Goal: Communication & Community: Answer question/provide support

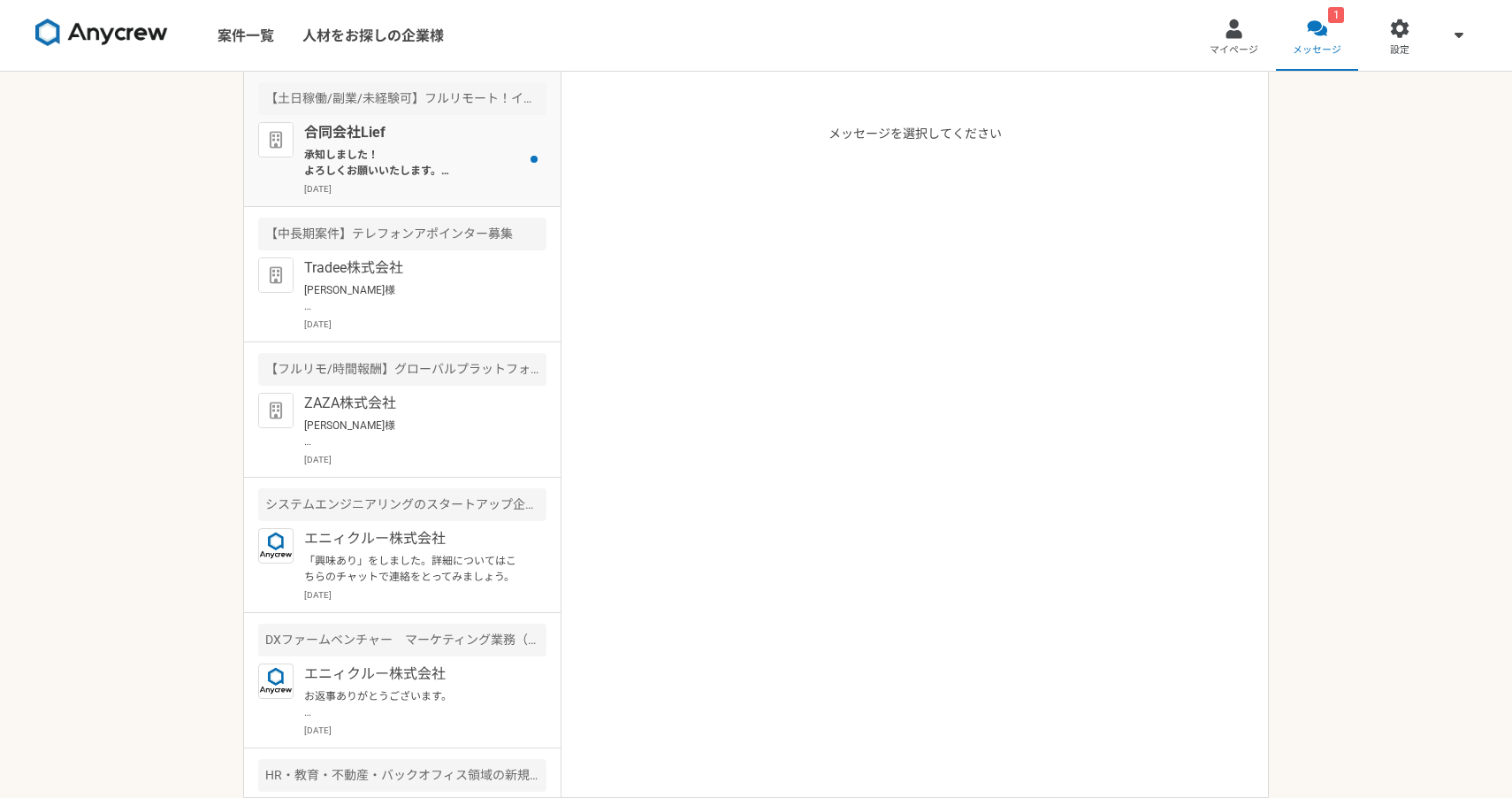
click at [464, 175] on p "承知しました！ よろしくお願いいたします。 【面接】[PERSON_NAME]防さん [DATE] · 13:00～13:30 タイムゾーン: [GEOGRA…" at bounding box center [413, 162] width 218 height 32
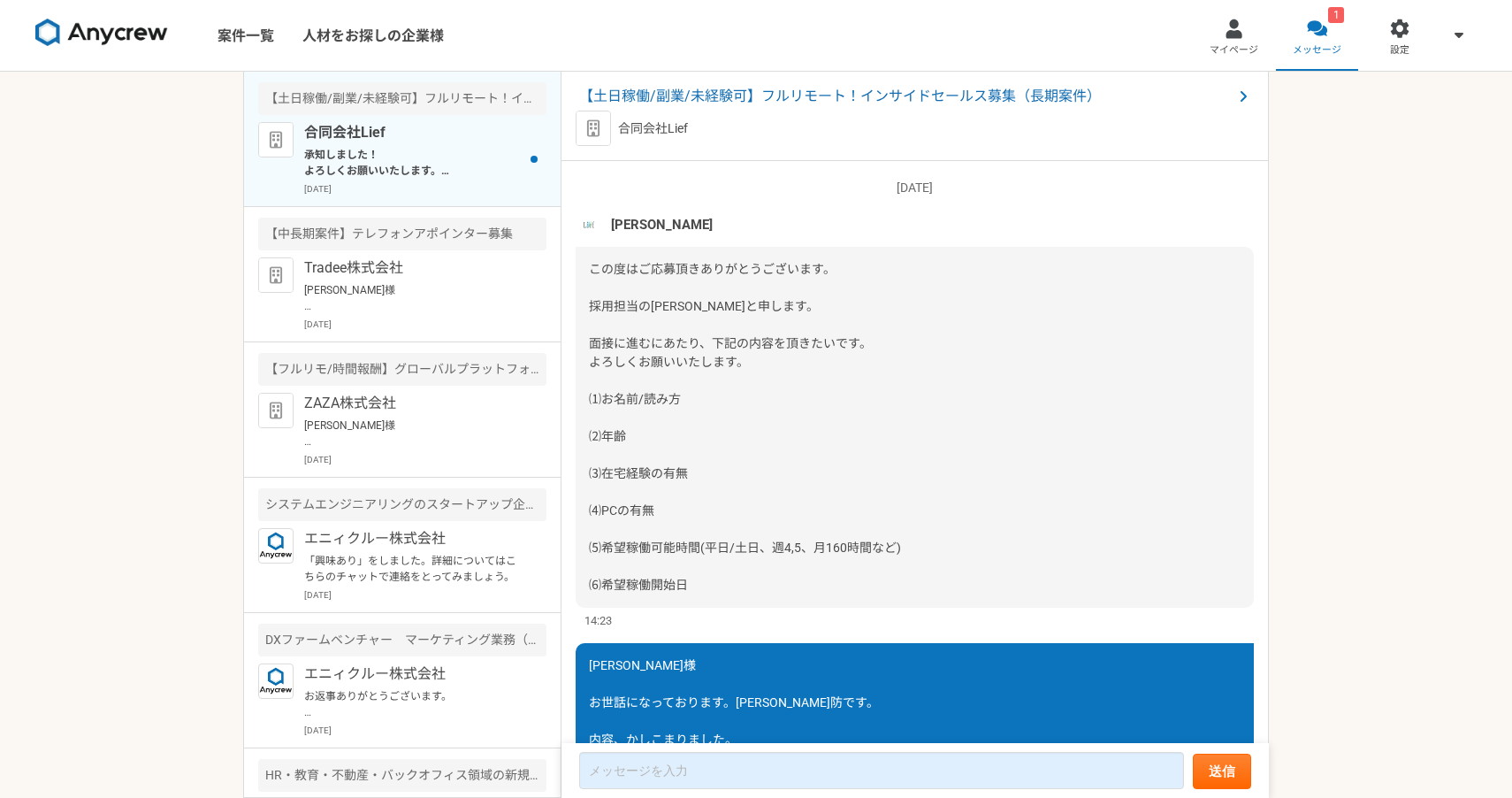
scroll to position [1897, 0]
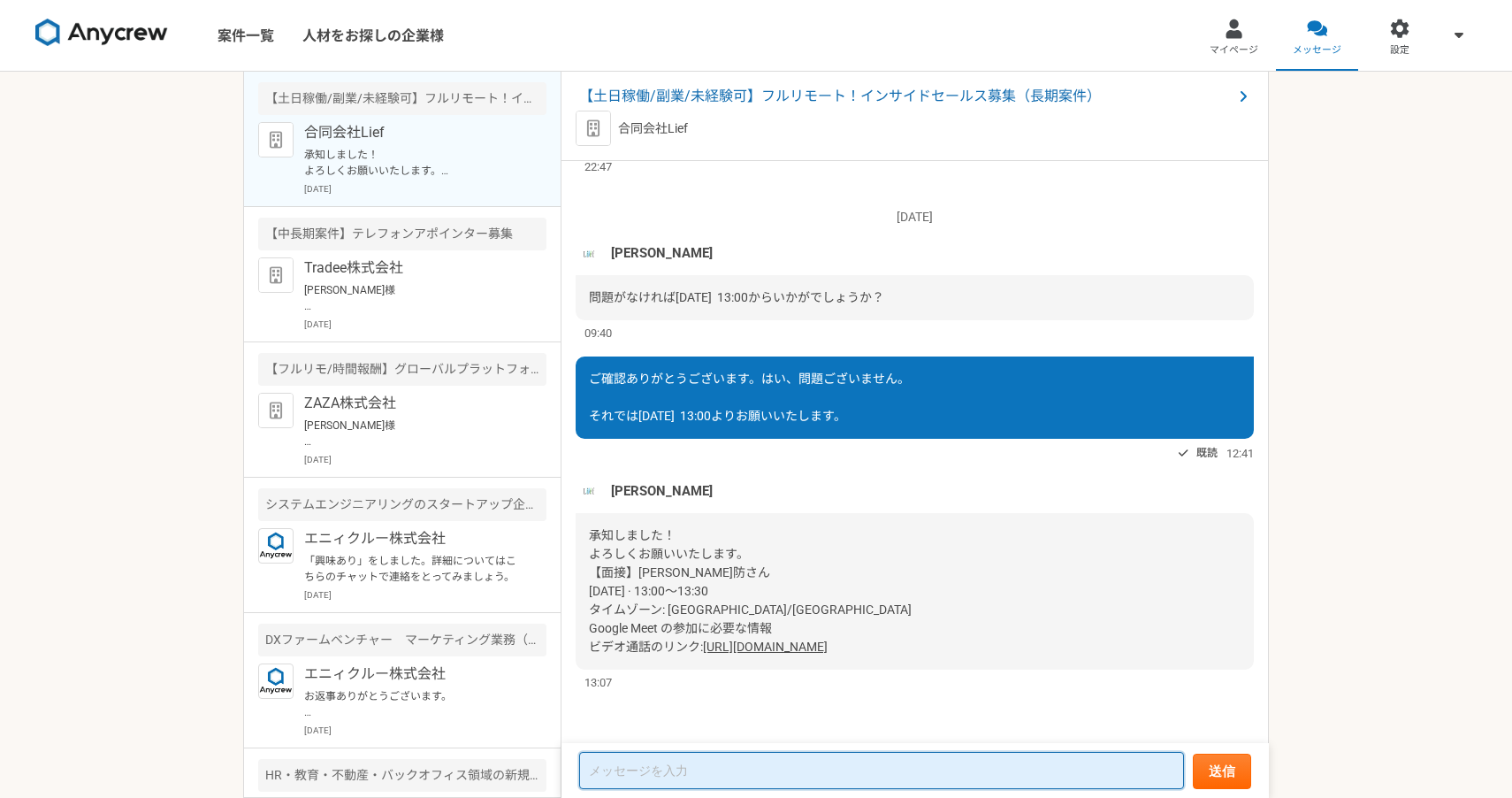
click at [672, 763] on textarea at bounding box center [881, 771] width 605 height 37
type textarea "リンクもありがとうございます。当日はよろしくお願いいたします。"
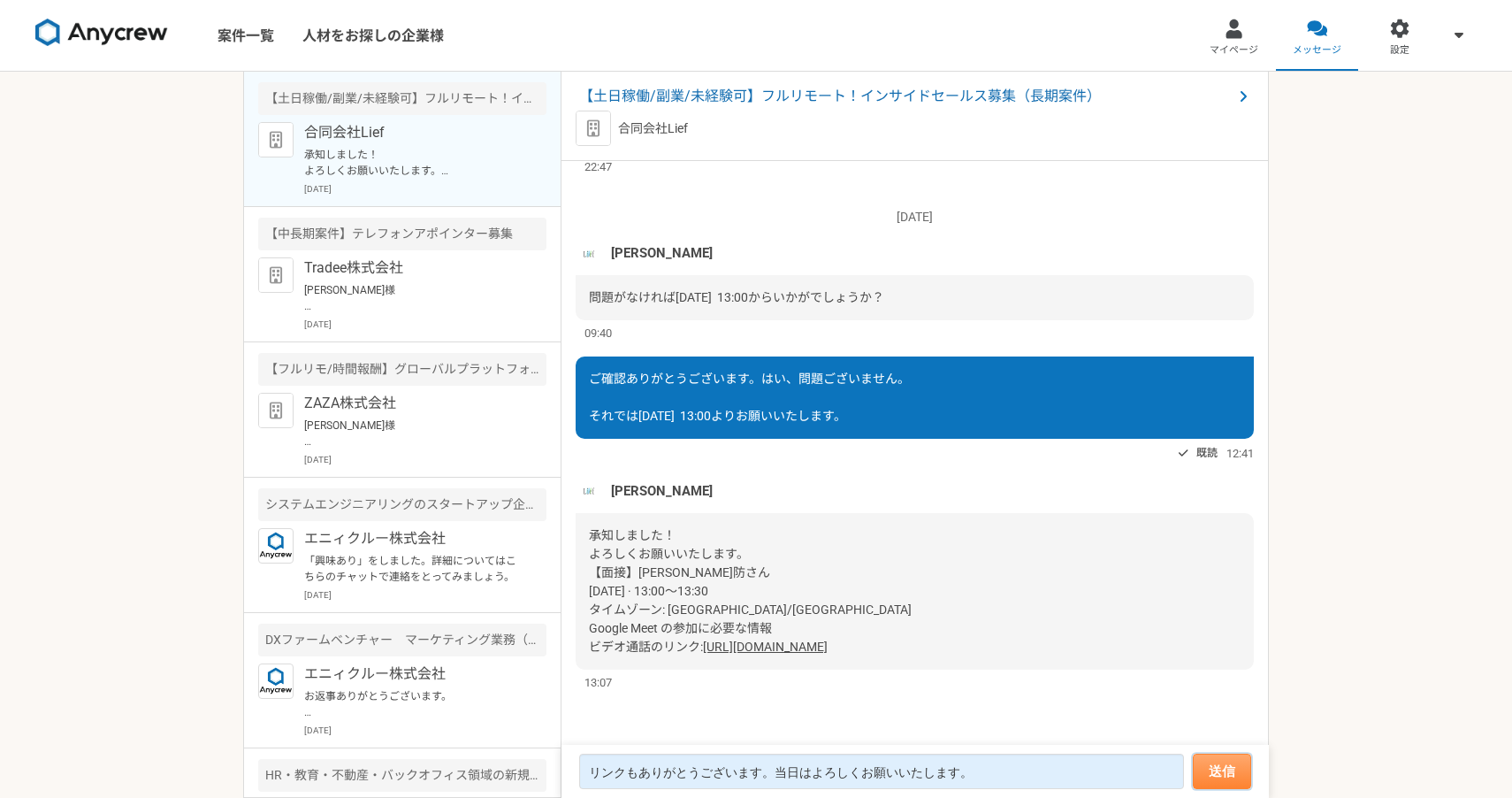
click at [1217, 787] on button "送信" at bounding box center [1222, 772] width 59 height 35
click at [1228, 777] on button "送信" at bounding box center [1222, 772] width 59 height 35
drag, startPoint x: 1218, startPoint y: 772, endPoint x: 1408, endPoint y: 444, distance: 379.1
click at [1408, 444] on div "案件一覧 人材をお探しの企業様 マイページ メッセージ 設定 【土日稼働/副業/未経験可】フルリモート！インサイドセールス募集（長期案件） 合同会社Lief …" at bounding box center [756, 399] width 1512 height 798
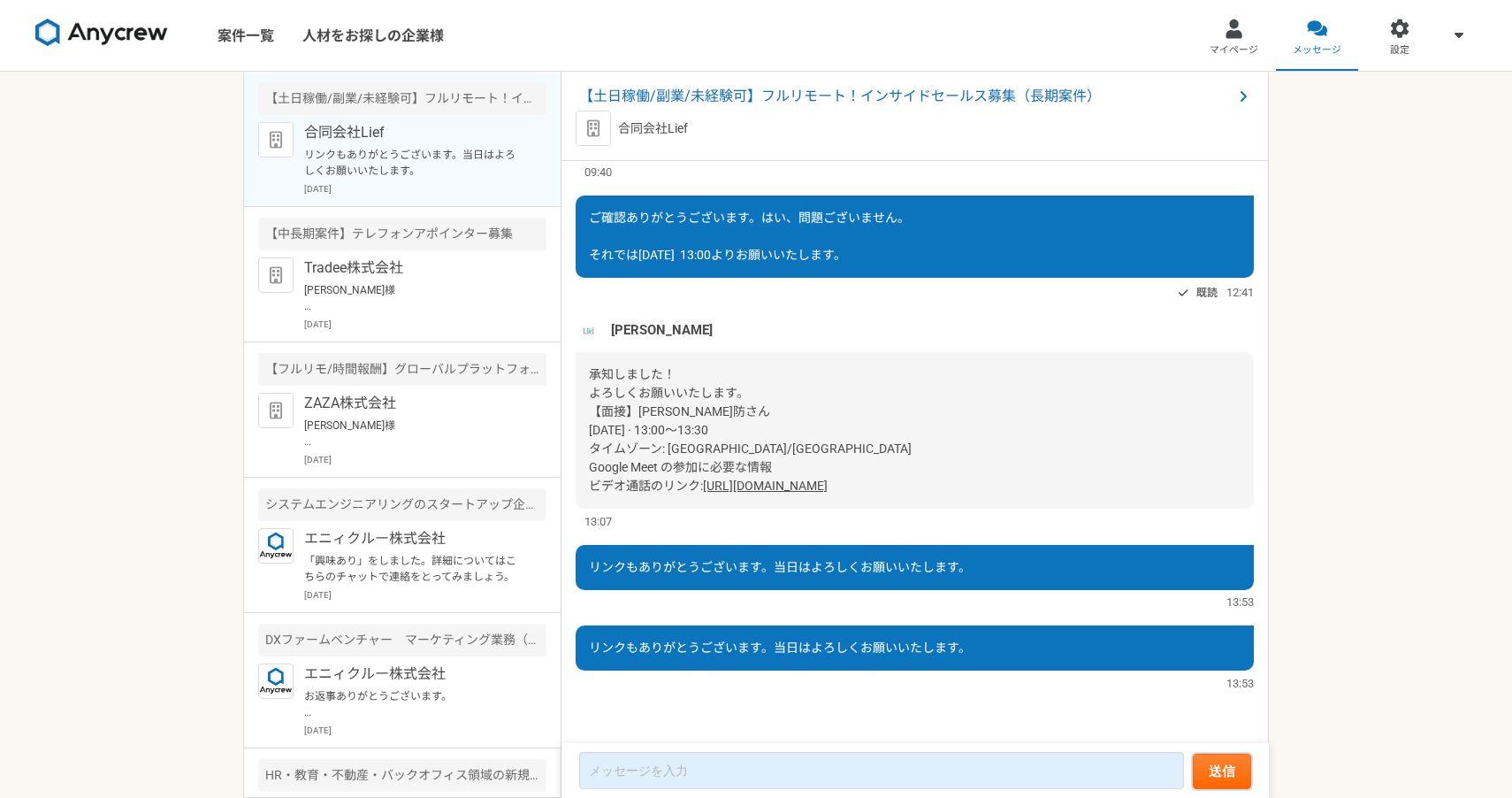
scroll to position [1097, 0]
drag, startPoint x: 981, startPoint y: 497, endPoint x: 591, endPoint y: 411, distance: 399.4
click at [591, 411] on div "承知しました！ よろしくお願いいたします。 【面接】[PERSON_NAME]防さん [DATE] · 13:00～13:30 タイムゾーン: [GEOGRA…" at bounding box center [914, 430] width 678 height 157
copy div "【面接】[PERSON_NAME]防さん [DATE] · 13:00～13:30 タイムゾーン: [GEOGRAPHIC_DATA]/[GEOGRAPHIC…"
